Goal: Check status: Check status

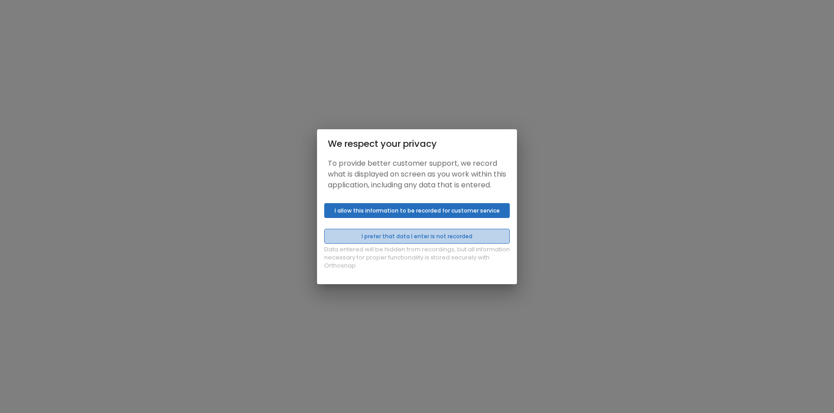
click at [448, 243] on button "I prefer that data I enter is not recorded" at bounding box center [417, 236] width 186 height 15
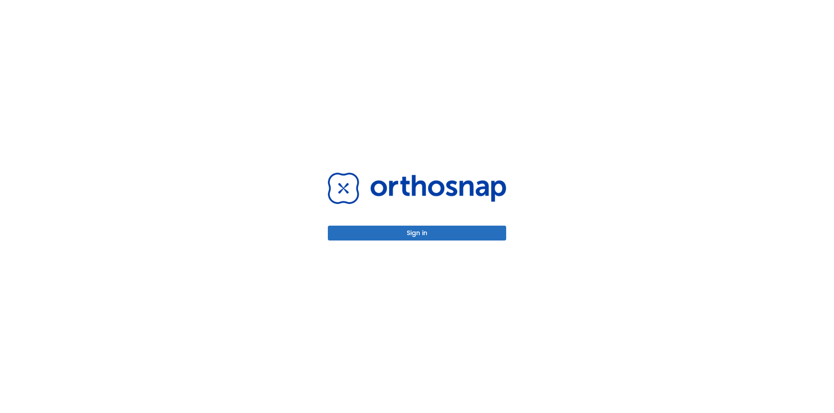
click at [440, 238] on button "Sign in" at bounding box center [417, 233] width 178 height 15
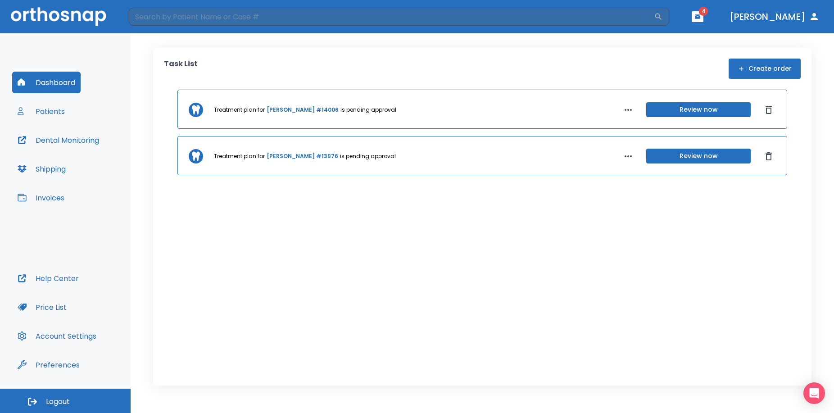
click at [713, 108] on button "Review now" at bounding box center [698, 109] width 104 height 15
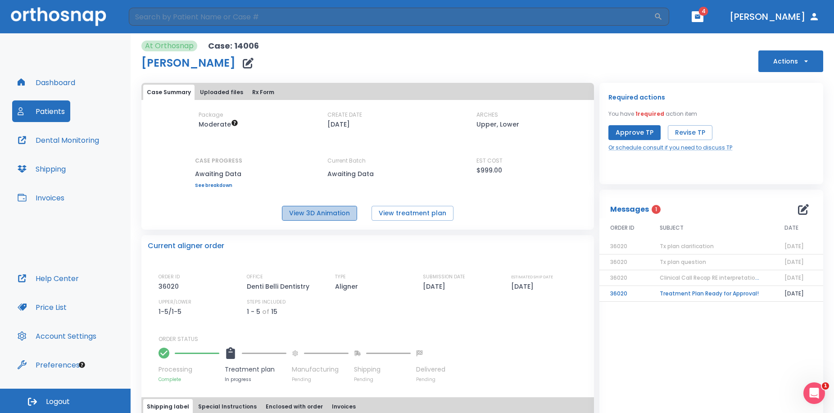
click at [323, 214] on button "View 3D Animation" at bounding box center [319, 213] width 75 height 15
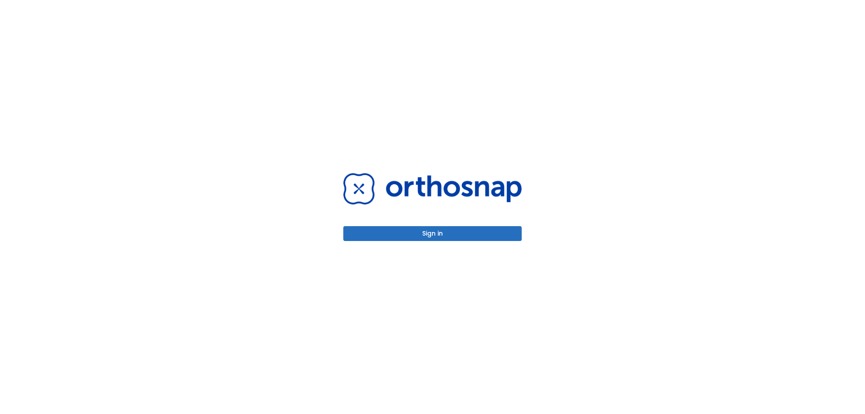
click at [453, 235] on button "Sign in" at bounding box center [432, 233] width 178 height 15
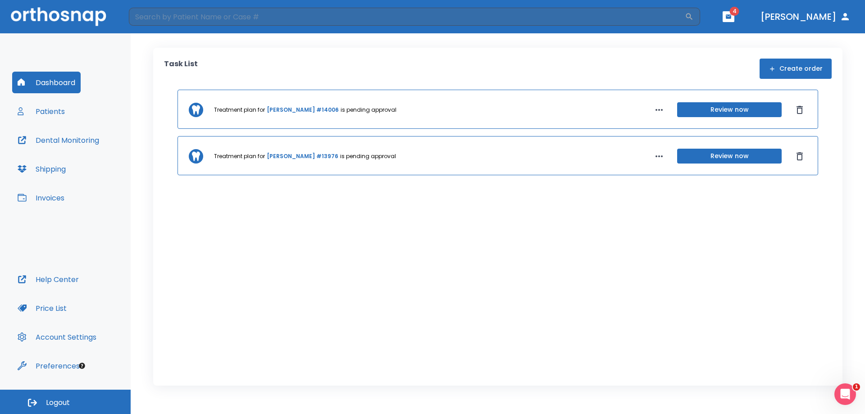
click at [743, 114] on button "Review now" at bounding box center [729, 109] width 104 height 15
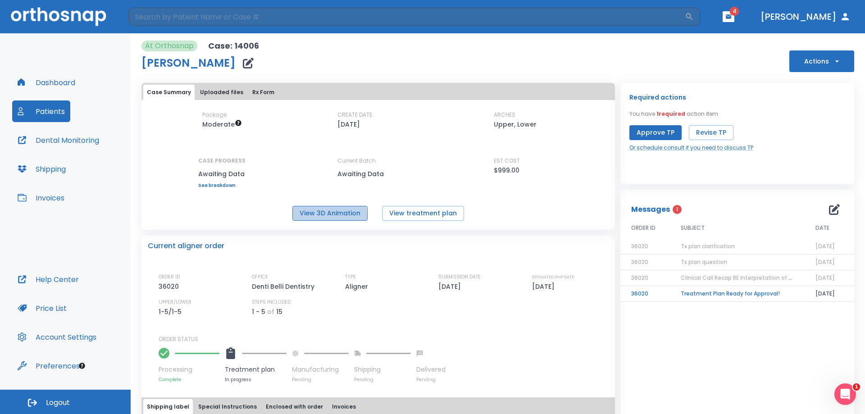
click at [310, 215] on button "View 3D Animation" at bounding box center [329, 213] width 75 height 15
